Goal: Task Accomplishment & Management: Manage account settings

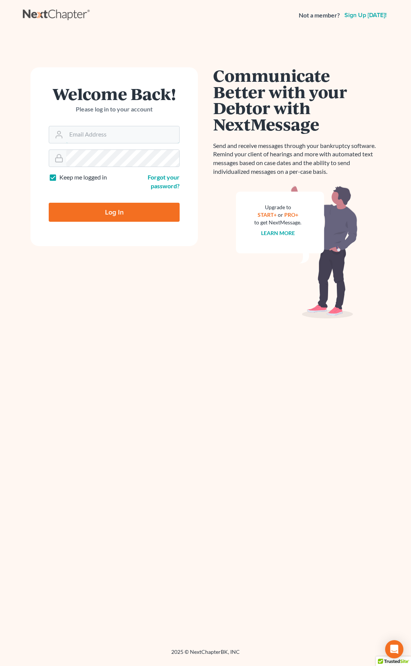
type input "ebuck@lincolnlegal.org"
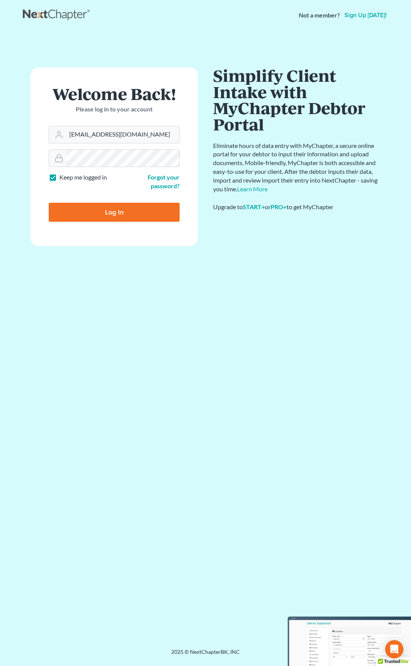
click at [146, 206] on input "Log In" at bounding box center [114, 212] width 131 height 19
type input "Thinking..."
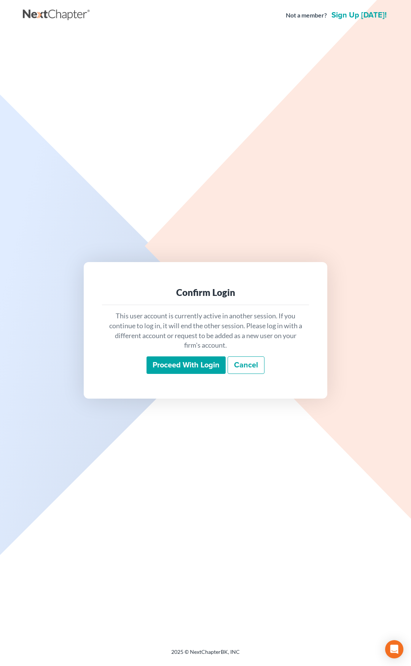
click at [184, 367] on input "Proceed with login" at bounding box center [185, 364] width 79 height 17
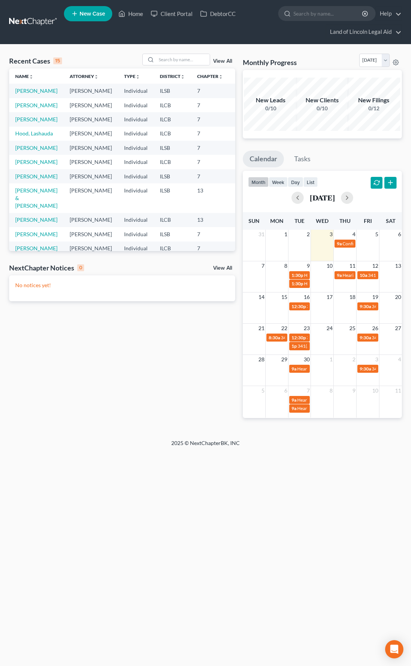
click at [37, 22] on link at bounding box center [33, 22] width 49 height 14
